Goal: Information Seeking & Learning: Learn about a topic

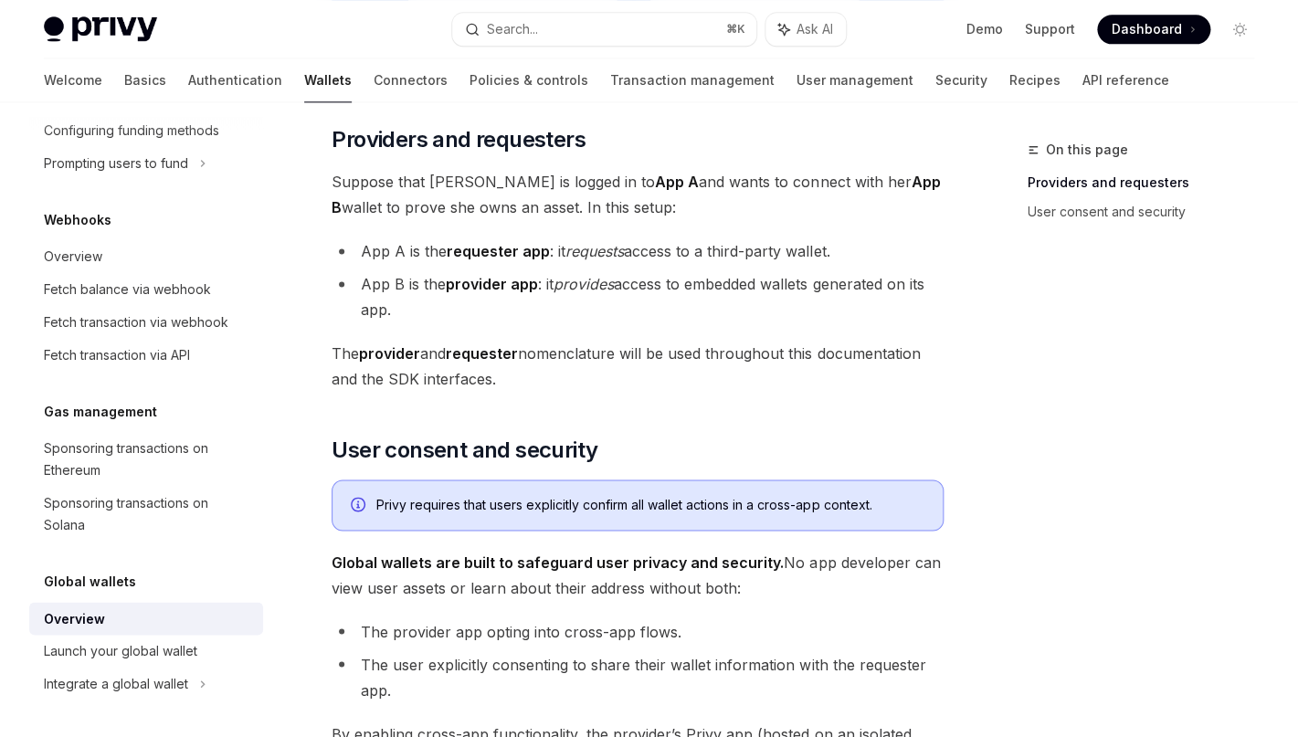
scroll to position [817, 0]
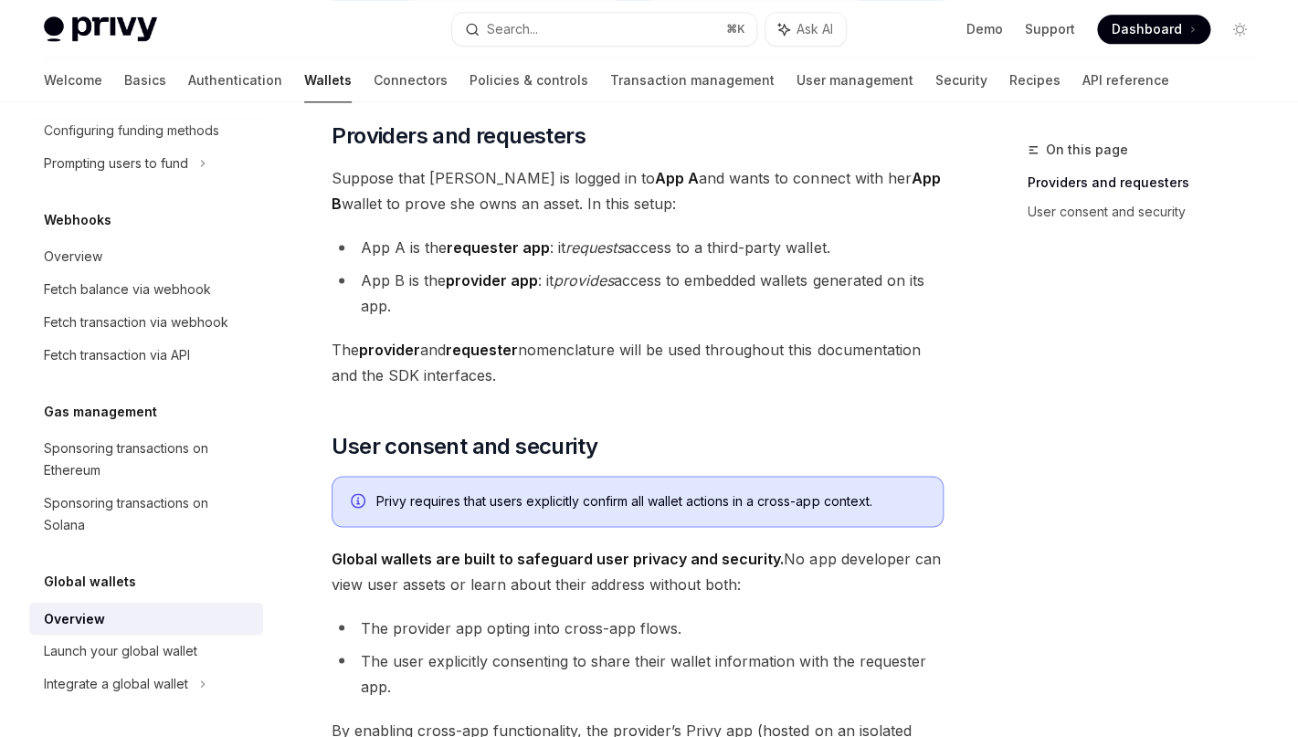
drag, startPoint x: 560, startPoint y: 239, endPoint x: 840, endPoint y: 253, distance: 280.8
click at [840, 253] on li "App A is the requester app : it requests access to a third-party wallet." at bounding box center [638, 248] width 612 height 26
click at [678, 310] on li "App B is the provider app : it provides access to embedded wallets generated on…" at bounding box center [638, 293] width 612 height 51
drag, startPoint x: 562, startPoint y: 246, endPoint x: 774, endPoint y: 260, distance: 212.4
click at [774, 260] on ul "App A is the requester app : it requests access to a third-party wallet. App B …" at bounding box center [638, 277] width 612 height 84
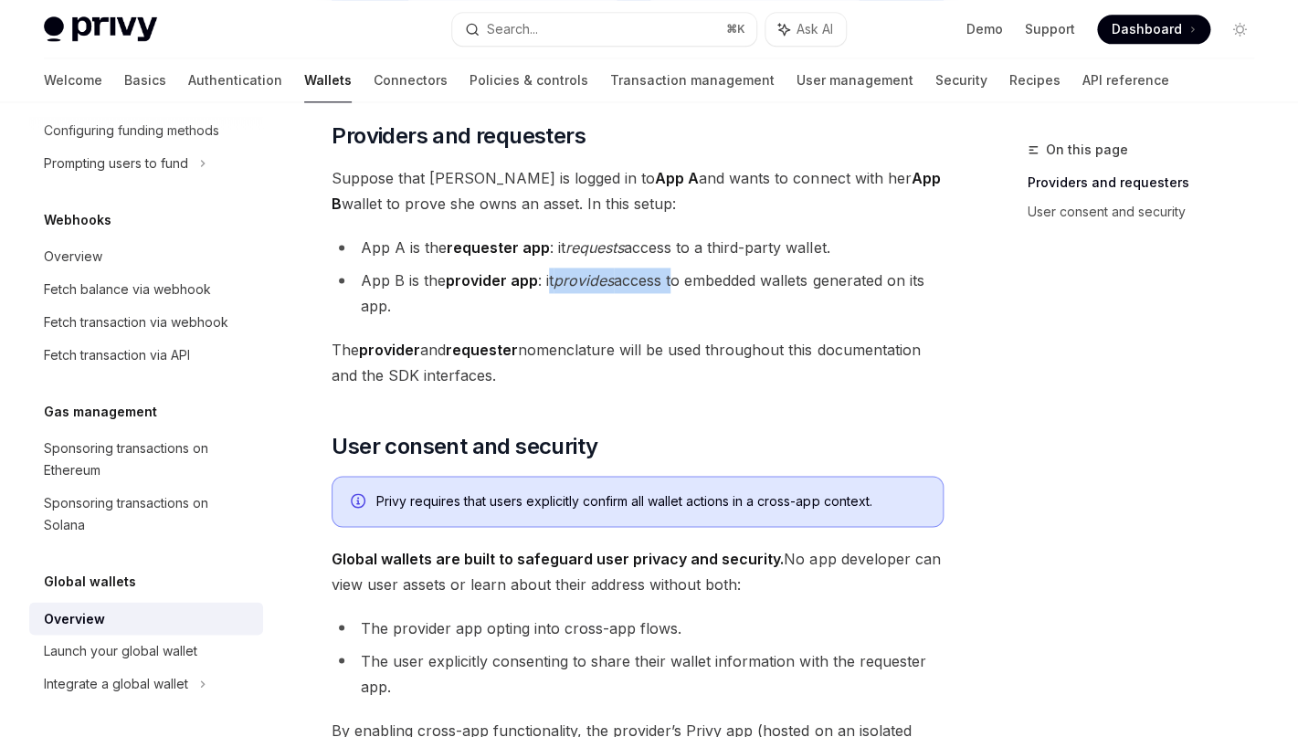
drag, startPoint x: 549, startPoint y: 280, endPoint x: 678, endPoint y: 285, distance: 128.9
click at [678, 285] on li "App B is the provider app : it provides access to embedded wallets generated on…" at bounding box center [638, 293] width 612 height 51
click at [523, 299] on li "App B is the provider app : it provides access to embedded wallets generated on…" at bounding box center [638, 293] width 612 height 51
drag, startPoint x: 546, startPoint y: 277, endPoint x: 759, endPoint y: 279, distance: 212.8
click at [759, 279] on li "App B is the provider app : it provides access to embedded wallets generated on…" at bounding box center [638, 293] width 612 height 51
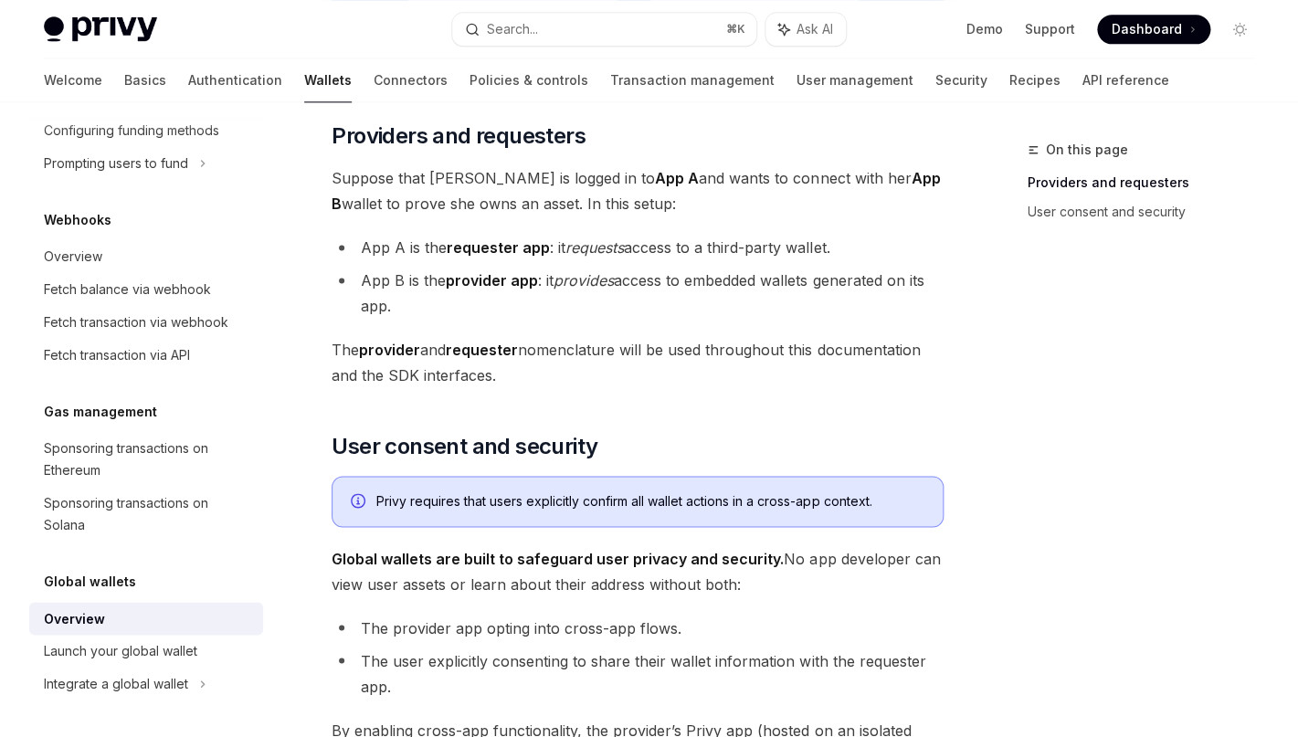
click at [623, 395] on div "Privy embedded wallets can be made interoperable across apps, making it easy fo…" at bounding box center [638, 356] width 612 height 1884
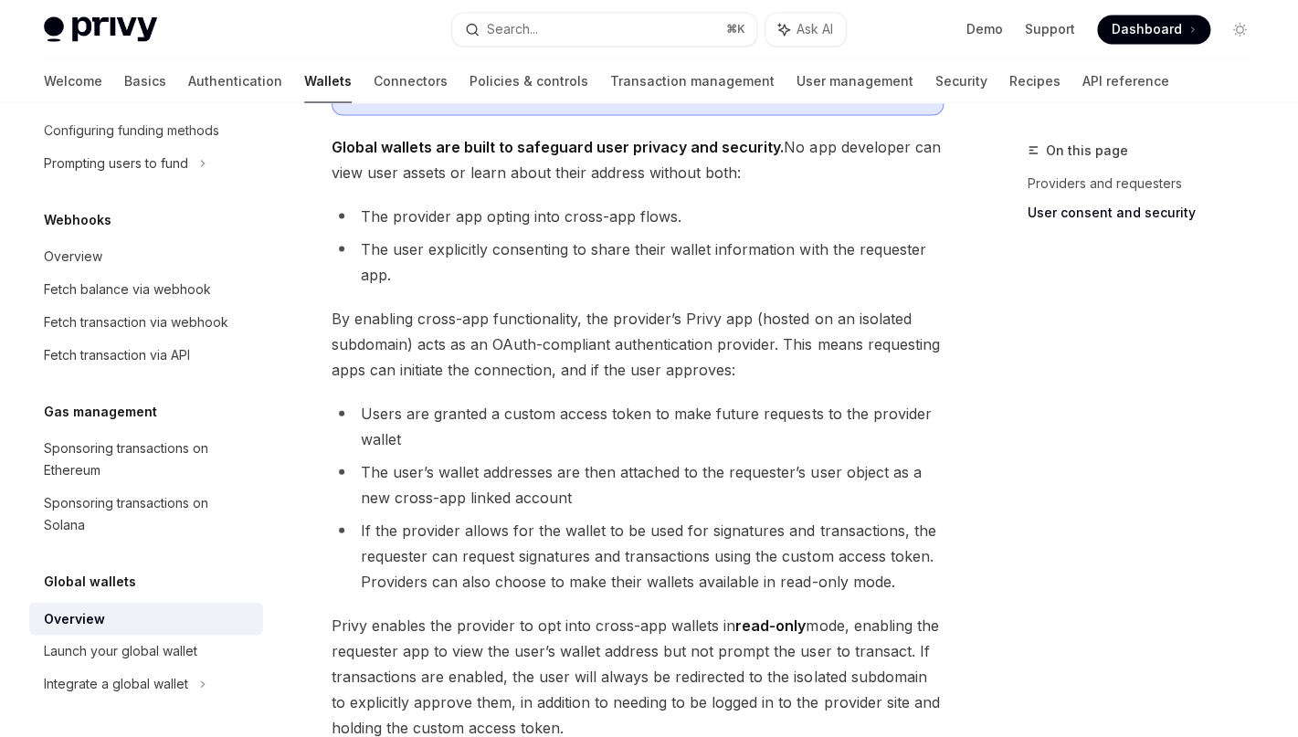
scroll to position [1222, 0]
